Goal: Book appointment/travel/reservation

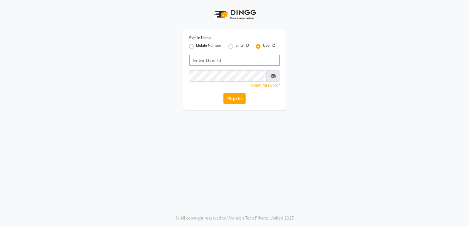
click at [197, 63] on input "Username" at bounding box center [234, 60] width 91 height 11
type input "9606078828"
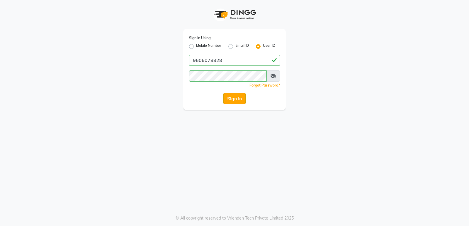
click at [231, 102] on button "Sign In" at bounding box center [234, 98] width 22 height 11
click at [239, 101] on button "Sign In" at bounding box center [234, 98] width 22 height 11
click at [196, 46] on label "Mobile Number" at bounding box center [208, 46] width 25 height 7
click at [196, 46] on input "Mobile Number" at bounding box center [198, 45] width 4 height 4
radio input "true"
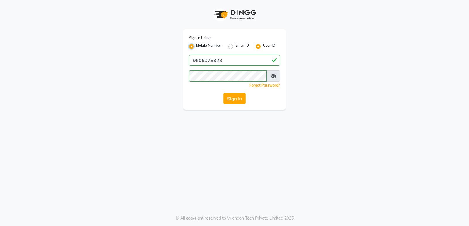
radio input "false"
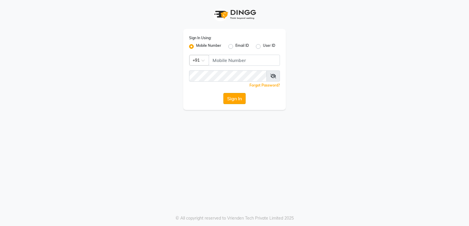
click at [234, 100] on button "Sign In" at bounding box center [234, 98] width 22 height 11
click at [235, 100] on button "Sign In" at bounding box center [234, 98] width 22 height 11
click at [207, 59] on div at bounding box center [199, 60] width 19 height 6
click at [322, 38] on div "Sign In Using: Mobile Number Email ID User ID Country Code × +91 Remember me Fo…" at bounding box center [234, 55] width 334 height 110
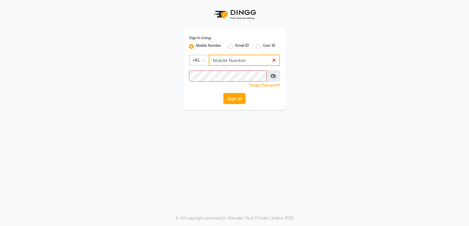
click at [275, 62] on input "Username" at bounding box center [244, 60] width 71 height 11
click at [213, 56] on input "Username" at bounding box center [244, 60] width 71 height 11
type input "9606078828"
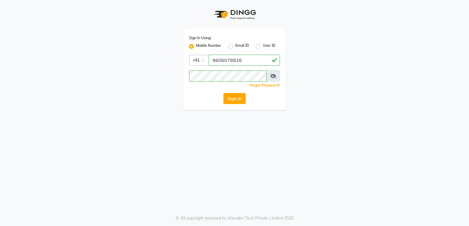
click at [273, 77] on icon at bounding box center [273, 76] width 6 height 5
click at [273, 77] on icon at bounding box center [273, 76] width 5 height 5
click at [273, 77] on icon at bounding box center [273, 76] width 6 height 5
click at [239, 99] on button "Sign In" at bounding box center [234, 98] width 22 height 11
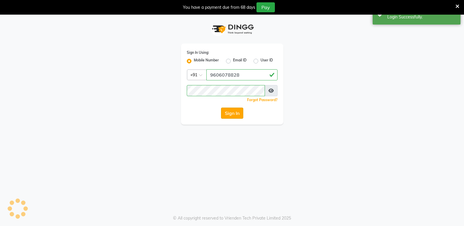
select select "95"
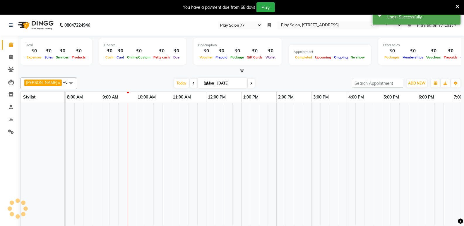
select select "en"
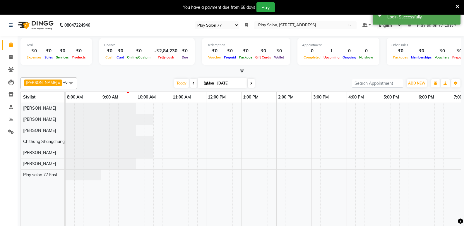
click at [360, 147] on div at bounding box center [294, 169] width 457 height 132
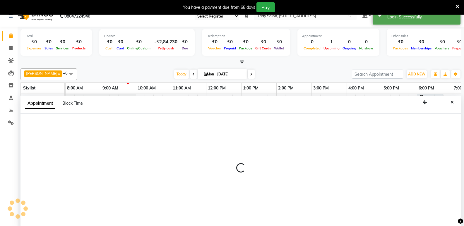
scroll to position [15, 0]
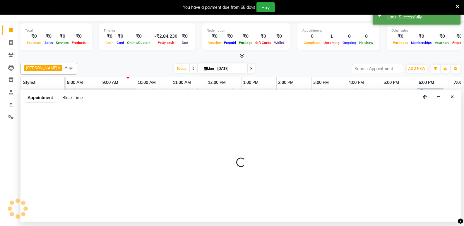
select select "84931"
select select "tentative"
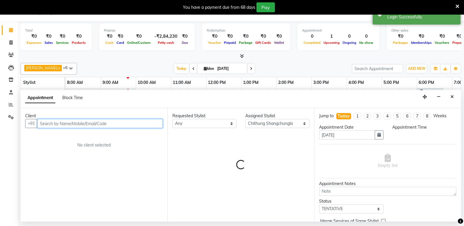
select select "975"
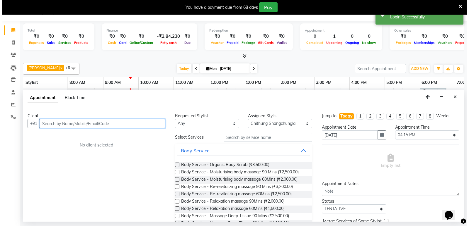
scroll to position [0, 0]
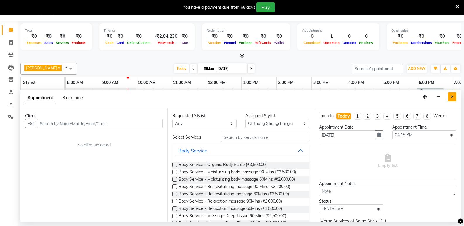
click at [451, 95] on icon "Close" at bounding box center [452, 97] width 3 height 4
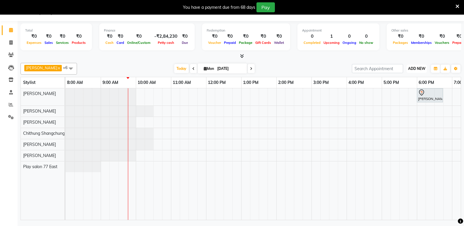
click at [417, 69] on span "ADD NEW" at bounding box center [416, 69] width 17 height 4
click at [414, 103] on link "Add Attendance" at bounding box center [404, 103] width 46 height 8
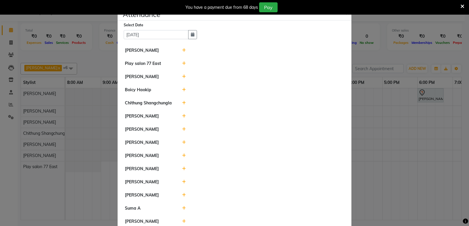
click at [182, 182] on icon at bounding box center [184, 182] width 4 height 4
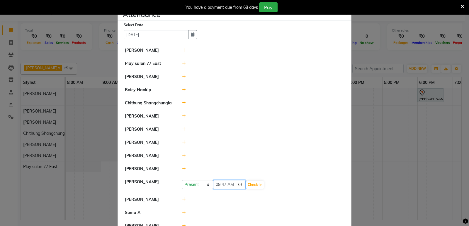
click at [229, 184] on input "09:47" at bounding box center [229, 184] width 33 height 9
type input "09:44"
click at [251, 184] on button "Check-In" at bounding box center [255, 185] width 18 height 8
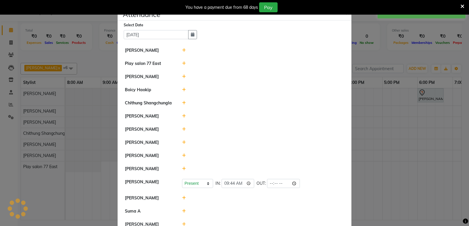
click at [182, 49] on icon at bounding box center [184, 50] width 4 height 4
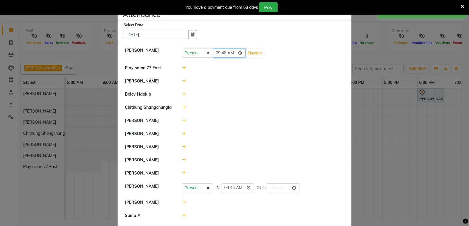
click at [231, 54] on input "09:48" at bounding box center [229, 53] width 33 height 9
click at [233, 53] on input "09:48" at bounding box center [229, 53] width 33 height 9
type input "09:43"
click at [246, 54] on button "Check-In" at bounding box center [255, 53] width 18 height 8
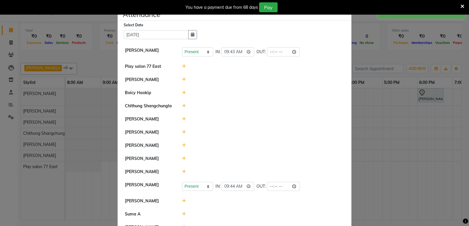
click at [182, 132] on icon at bounding box center [184, 132] width 4 height 4
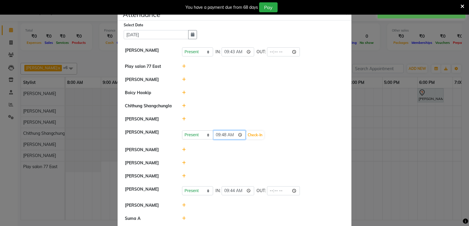
click at [222, 135] on input "09:48" at bounding box center [229, 135] width 33 height 9
click at [231, 137] on input "09:48" at bounding box center [229, 135] width 33 height 9
type input "09:00"
click at [248, 137] on button "Check-In" at bounding box center [255, 135] width 18 height 8
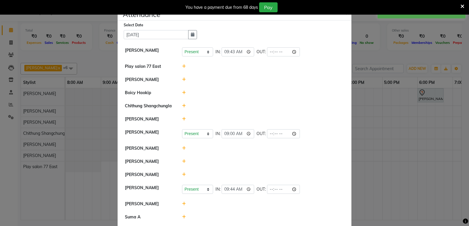
click at [346, 13] on div "You have a payment due from 68 days Pay" at bounding box center [234, 7] width 469 height 15
click at [346, 16] on span "×" at bounding box center [347, 12] width 4 height 9
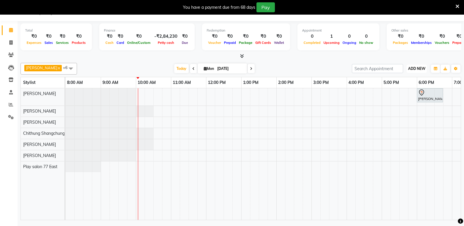
click at [412, 69] on span "ADD NEW" at bounding box center [416, 69] width 17 height 4
click at [405, 102] on link "Add Attendance" at bounding box center [404, 103] width 46 height 8
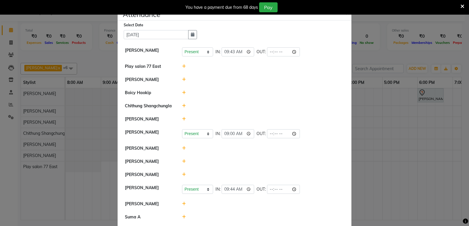
click at [183, 119] on icon at bounding box center [184, 119] width 4 height 4
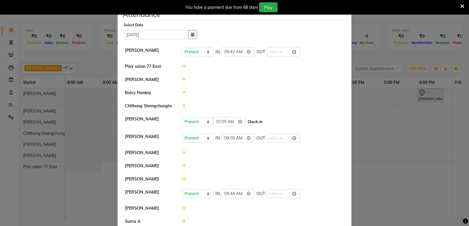
click at [249, 121] on button "Check-In" at bounding box center [255, 122] width 18 height 8
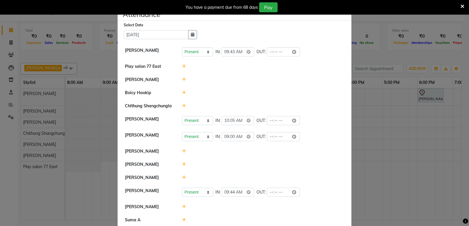
click at [346, 14] on div "You have a payment due from 68 days Pay" at bounding box center [234, 7] width 469 height 15
click at [345, 15] on span "×" at bounding box center [347, 12] width 4 height 9
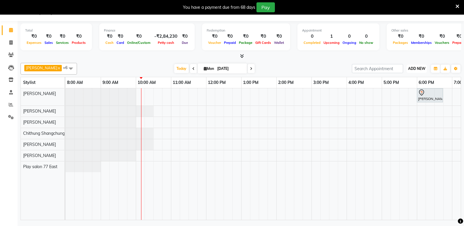
click at [421, 67] on span "ADD NEW" at bounding box center [416, 69] width 17 height 4
click at [403, 101] on link "Add Attendance" at bounding box center [404, 103] width 46 height 8
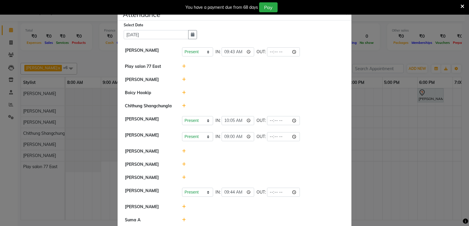
click at [182, 165] on icon at bounding box center [184, 165] width 4 height 4
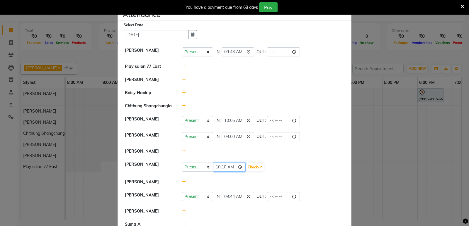
click at [232, 168] on input "10:10" at bounding box center [229, 167] width 33 height 9
type input "10:00"
click at [248, 170] on button "Check-In" at bounding box center [255, 167] width 18 height 8
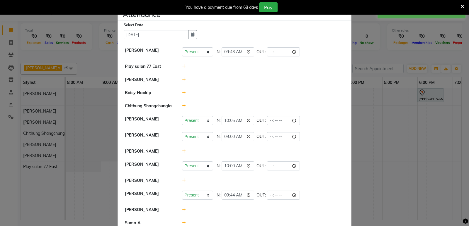
click at [422, 170] on ngb-modal-window "Attendance × Select Date [DATE] [PERSON_NAME] Present Absent Late Half Day Week…" at bounding box center [234, 113] width 469 height 226
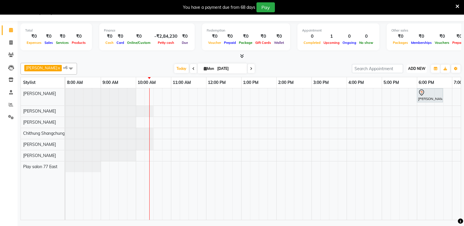
click at [420, 69] on span "ADD NEW" at bounding box center [416, 69] width 17 height 4
click at [406, 102] on link "Add Attendance" at bounding box center [404, 103] width 46 height 8
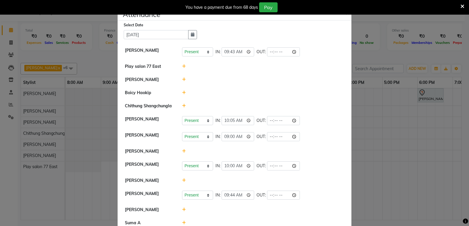
click at [182, 105] on icon at bounding box center [184, 106] width 4 height 4
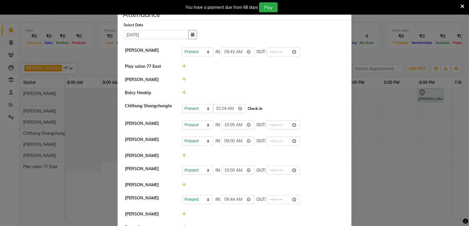
click at [249, 108] on button "Check-In" at bounding box center [255, 109] width 18 height 8
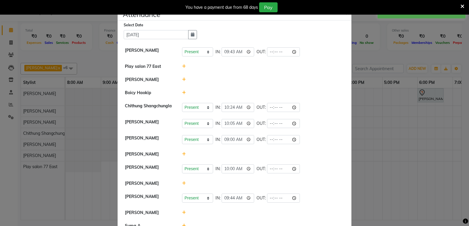
click at [182, 153] on icon at bounding box center [184, 154] width 4 height 4
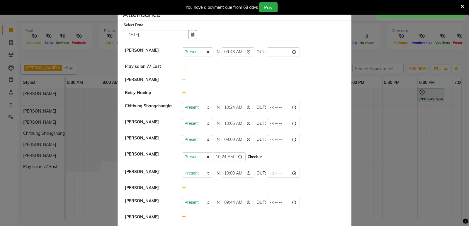
click at [248, 161] on button "Check-In" at bounding box center [255, 157] width 18 height 8
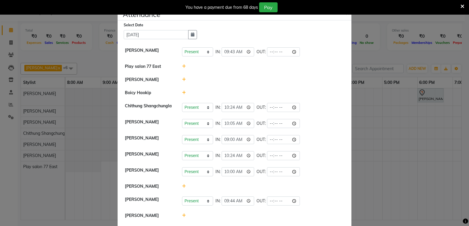
click at [436, 132] on ngb-modal-window "Attendance × Select Date [DATE] [PERSON_NAME] Present Absent Late Half Day Week…" at bounding box center [234, 113] width 469 height 226
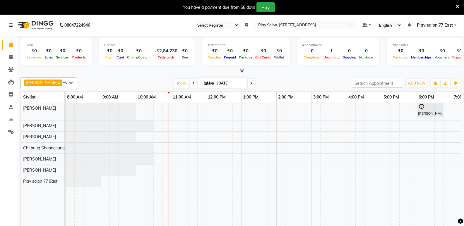
click at [248, 26] on icon at bounding box center [247, 25] width 4 height 4
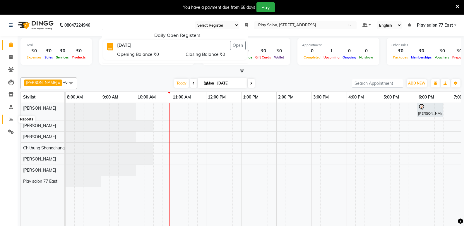
click at [11, 120] on icon at bounding box center [11, 119] width 4 height 4
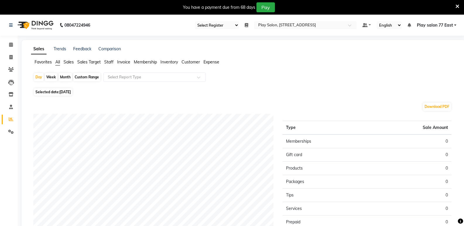
click at [57, 93] on span "Selected date: [DATE]" at bounding box center [53, 91] width 38 height 7
select select "9"
select select "2025"
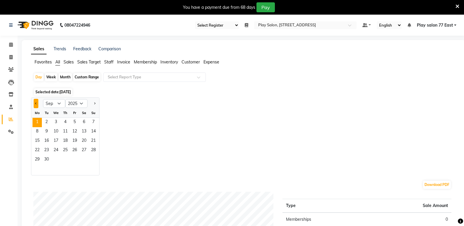
click at [35, 104] on button "Previous month" at bounding box center [36, 103] width 5 height 9
select select "8"
click at [93, 158] on span "31" at bounding box center [93, 160] width 9 height 9
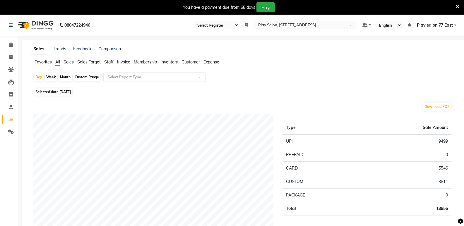
click at [186, 62] on span "Customer" at bounding box center [191, 61] width 18 height 5
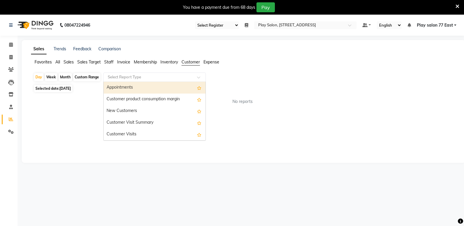
click at [126, 78] on input "text" at bounding box center [149, 77] width 84 height 6
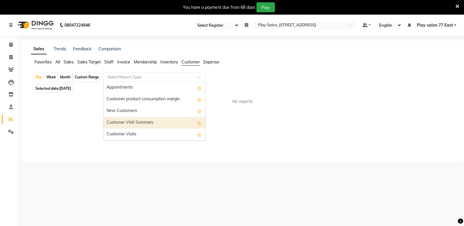
click at [125, 121] on div "Customer Visit Summary" at bounding box center [155, 123] width 102 height 12
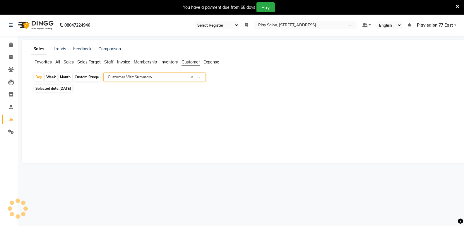
select select "full_report"
select select "csv"
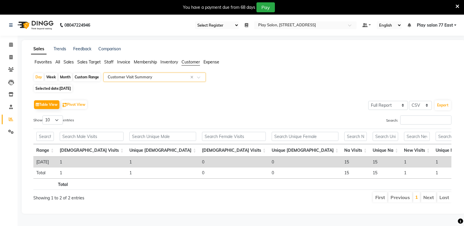
scroll to position [0, 185]
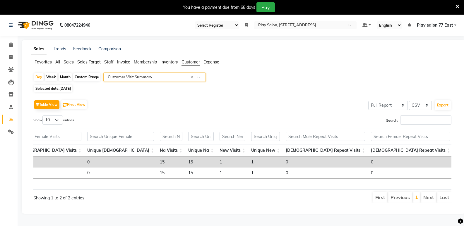
click at [67, 62] on span "Sales" at bounding box center [69, 61] width 10 height 5
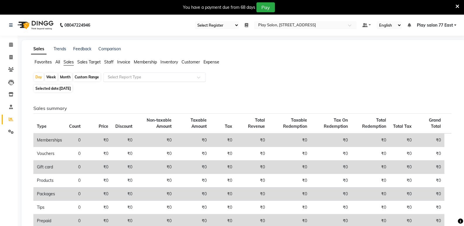
click at [128, 76] on input "text" at bounding box center [149, 77] width 84 height 6
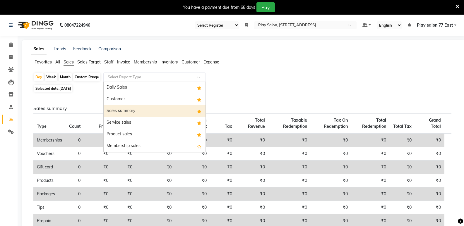
click at [124, 112] on div "Sales summary" at bounding box center [155, 111] width 102 height 12
select select "full_report"
select select "csv"
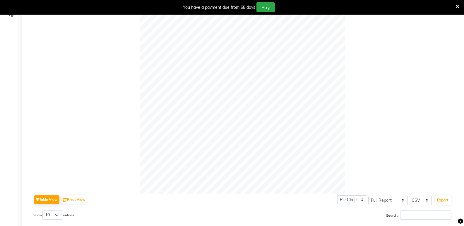
scroll to position [29, 0]
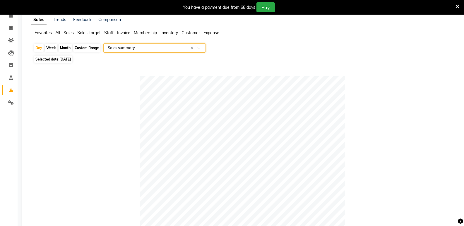
click at [56, 33] on span "All" at bounding box center [57, 32] width 5 height 5
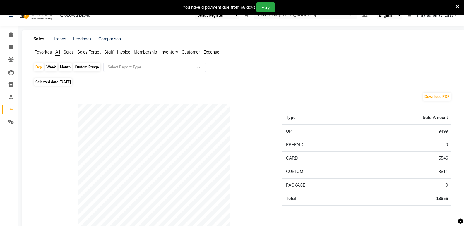
scroll to position [0, 0]
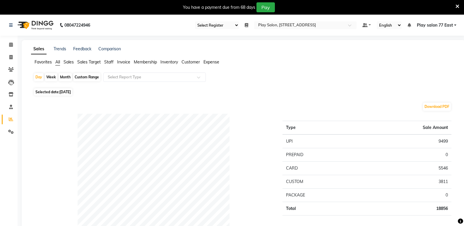
click at [111, 62] on span "Staff" at bounding box center [108, 61] width 9 height 5
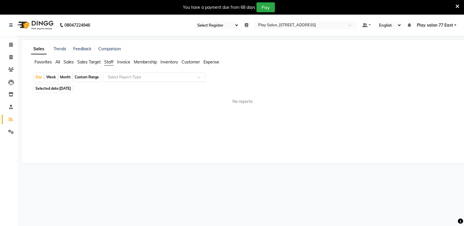
click at [128, 78] on input "text" at bounding box center [149, 77] width 84 height 6
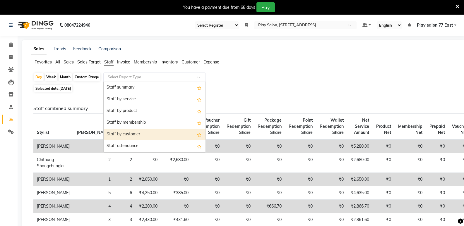
scroll to position [59, 0]
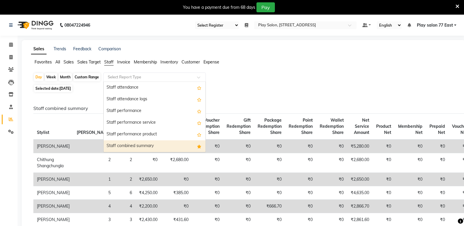
click at [136, 147] on div "Staff combined summary" at bounding box center [155, 147] width 102 height 12
select select "full_report"
select select "csv"
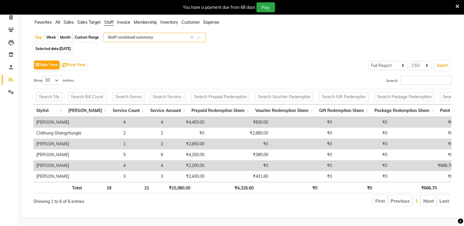
scroll to position [19, 0]
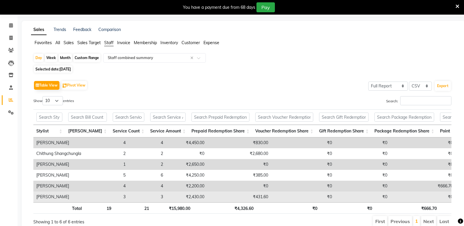
click at [248, 196] on td "₹431.60" at bounding box center [239, 197] width 64 height 11
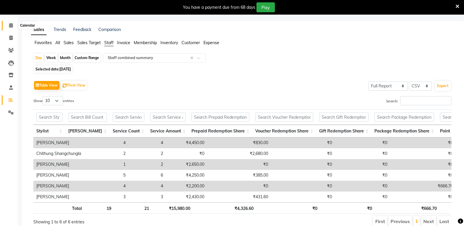
click at [11, 25] on icon at bounding box center [11, 25] width 4 height 4
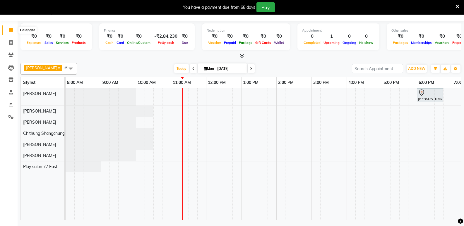
click at [9, 30] on icon at bounding box center [11, 30] width 4 height 4
click at [10, 30] on icon at bounding box center [11, 30] width 4 height 4
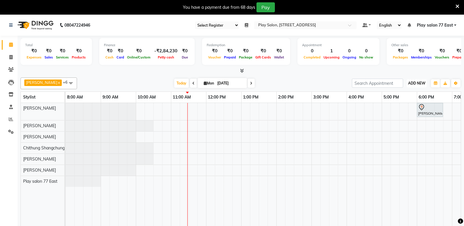
click at [422, 83] on span "ADD NEW" at bounding box center [416, 83] width 17 height 4
click at [411, 91] on button "Add Appointment" at bounding box center [404, 95] width 46 height 8
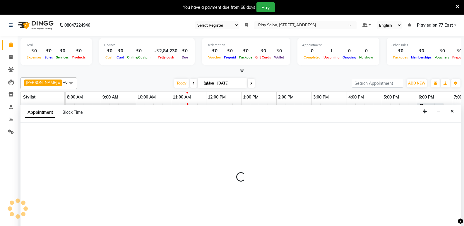
scroll to position [15, 0]
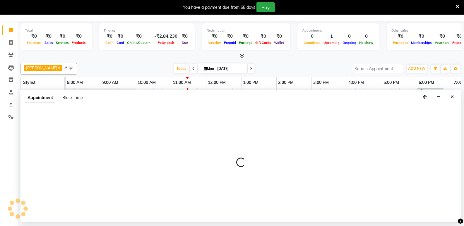
select select "tentative"
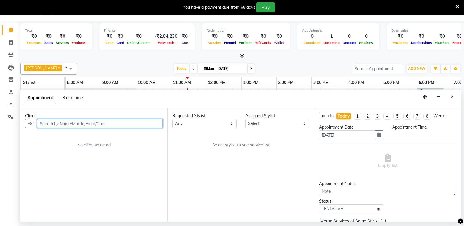
select select "540"
click at [60, 124] on input "text" at bounding box center [100, 123] width 126 height 9
paste input "98450 64014"
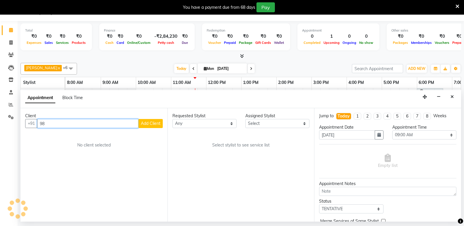
type input "9"
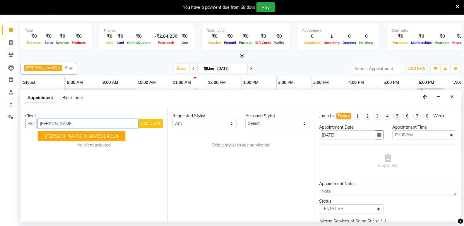
click at [89, 137] on ngb-highlight "9845064014" at bounding box center [103, 136] width 29 height 6
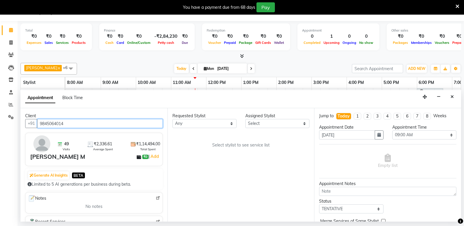
type input "9845064014"
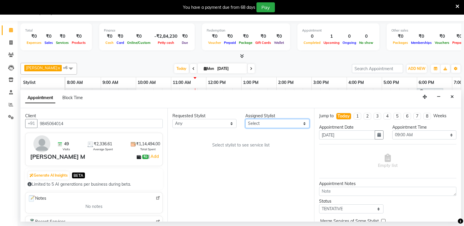
click at [264, 123] on select "Select [PERSON_NAME] Boicy Haokip [PERSON_NAME] Chithung Shangchungla Dawa [PER…" at bounding box center [278, 123] width 64 height 9
click at [246, 119] on select "Select [PERSON_NAME] Boicy Haokip [PERSON_NAME] Chithung Shangchungla Dawa [PER…" at bounding box center [278, 123] width 64 height 9
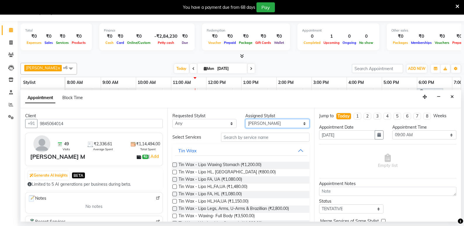
click at [262, 127] on select "Select [PERSON_NAME] Boicy Haokip [PERSON_NAME] Chithung Shangchungla Dawa [PER…" at bounding box center [278, 123] width 64 height 9
select select "84937"
click at [246, 119] on select "Select [PERSON_NAME] Boicy Haokip [PERSON_NAME] Chithung Shangchungla Dawa [PER…" at bounding box center [278, 123] width 64 height 9
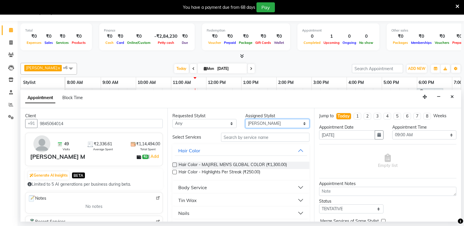
click at [269, 125] on select "Select [PERSON_NAME] Boicy Haokip [PERSON_NAME] Chithung Shangchungla Dawa [PER…" at bounding box center [278, 123] width 64 height 9
click at [254, 155] on button "Hair Color" at bounding box center [241, 151] width 133 height 11
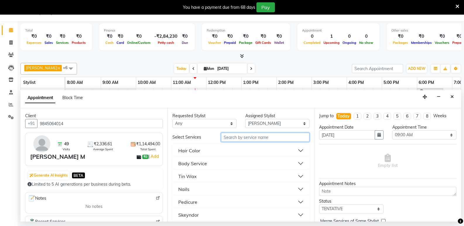
click at [232, 137] on input "text" at bounding box center [265, 137] width 88 height 9
type input "deep"
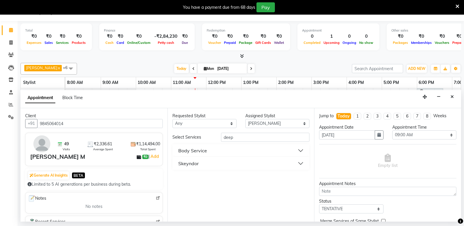
click at [264, 150] on button "Body Service" at bounding box center [241, 151] width 133 height 11
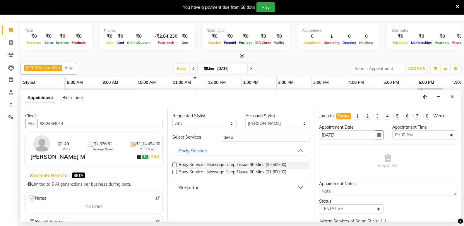
click at [175, 172] on label at bounding box center [175, 172] width 4 height 4
click at [175, 172] on input "checkbox" at bounding box center [175, 173] width 4 height 4
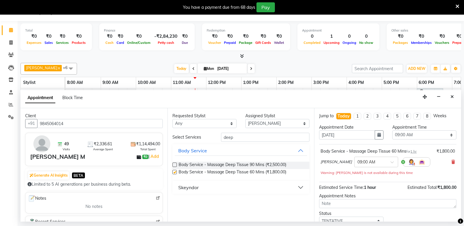
checkbox input "false"
click at [382, 161] on input "text" at bounding box center [371, 162] width 26 height 6
click at [364, 202] on div "05:00 PM" at bounding box center [376, 200] width 43 height 11
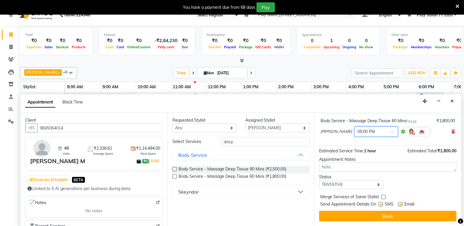
scroll to position [0, 0]
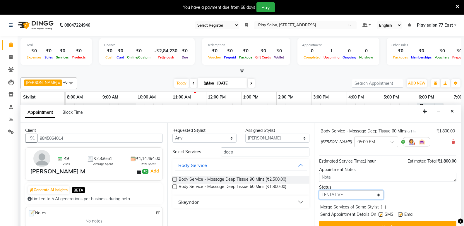
click at [360, 195] on select "Select TENTATIVE CONFIRM CHECK-IN UPCOMING" at bounding box center [351, 195] width 64 height 9
select select "upcoming"
click at [319, 191] on select "Select TENTATIVE CONFIRM CHECK-IN UPCOMING" at bounding box center [351, 195] width 64 height 9
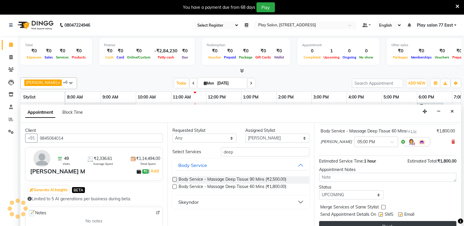
click at [390, 224] on button "Book" at bounding box center [387, 226] width 137 height 11
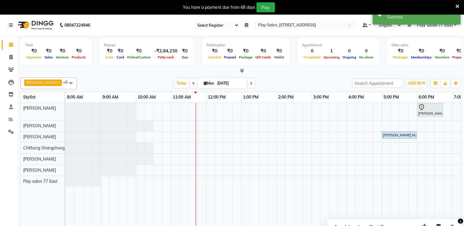
click at [248, 25] on icon at bounding box center [247, 25] width 4 height 4
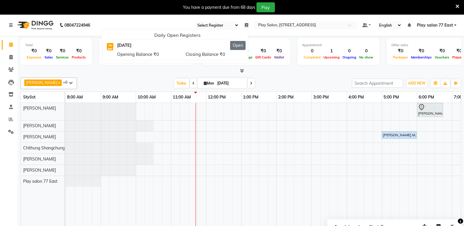
click at [236, 46] on button "Open" at bounding box center [238, 45] width 16 height 9
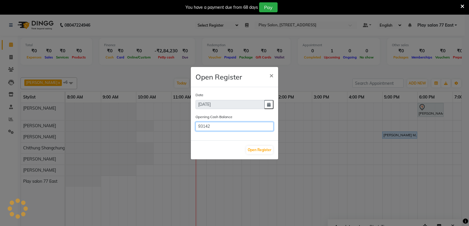
click at [214, 125] on input "93142" at bounding box center [234, 126] width 78 height 9
type input "9"
click at [204, 127] on input "number" at bounding box center [234, 126] width 78 height 9
type input "90804"
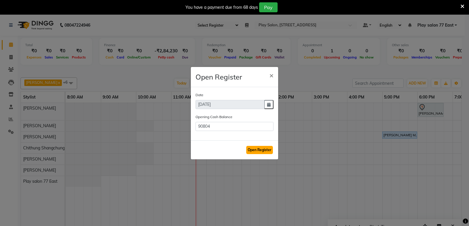
click at [255, 149] on button "Open Register" at bounding box center [259, 150] width 27 height 8
